Goal: Transaction & Acquisition: Purchase product/service

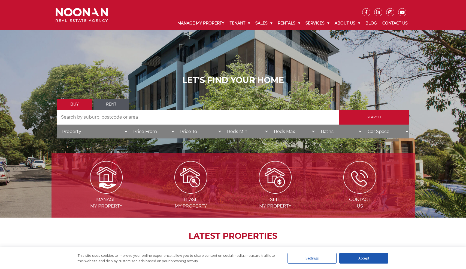
click at [108, 123] on input "Search by Address" at bounding box center [198, 117] width 282 height 15
type input "2000"
select select "Apartment"
click at [388, 121] on input "Search" at bounding box center [374, 117] width 71 height 15
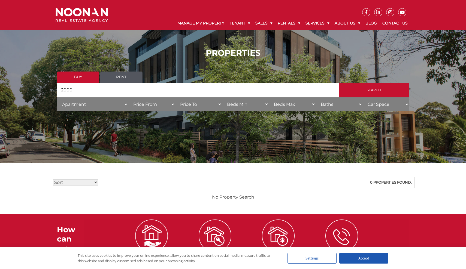
click at [77, 81] on link "Buy" at bounding box center [78, 77] width 42 height 11
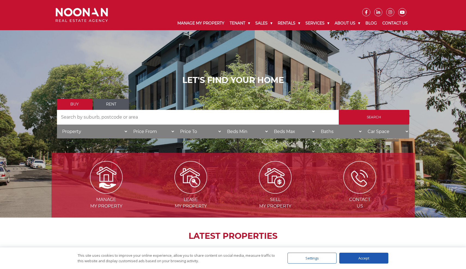
click at [128, 121] on input "Search by Address" at bounding box center [198, 117] width 282 height 15
click at [359, 116] on input "Search" at bounding box center [374, 117] width 71 height 15
